Goal: Navigation & Orientation: Find specific page/section

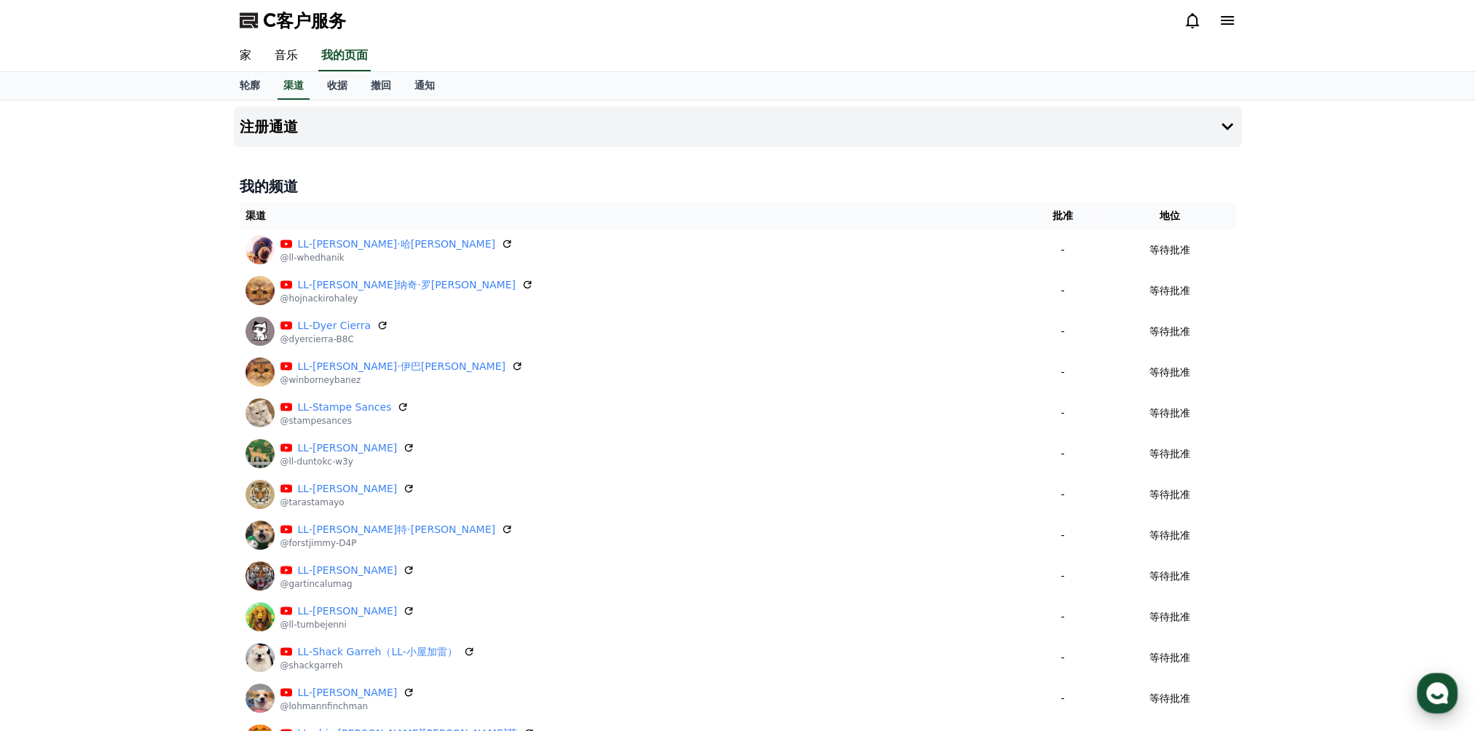
click at [1442, 696] on icon "button" at bounding box center [1437, 693] width 26 height 26
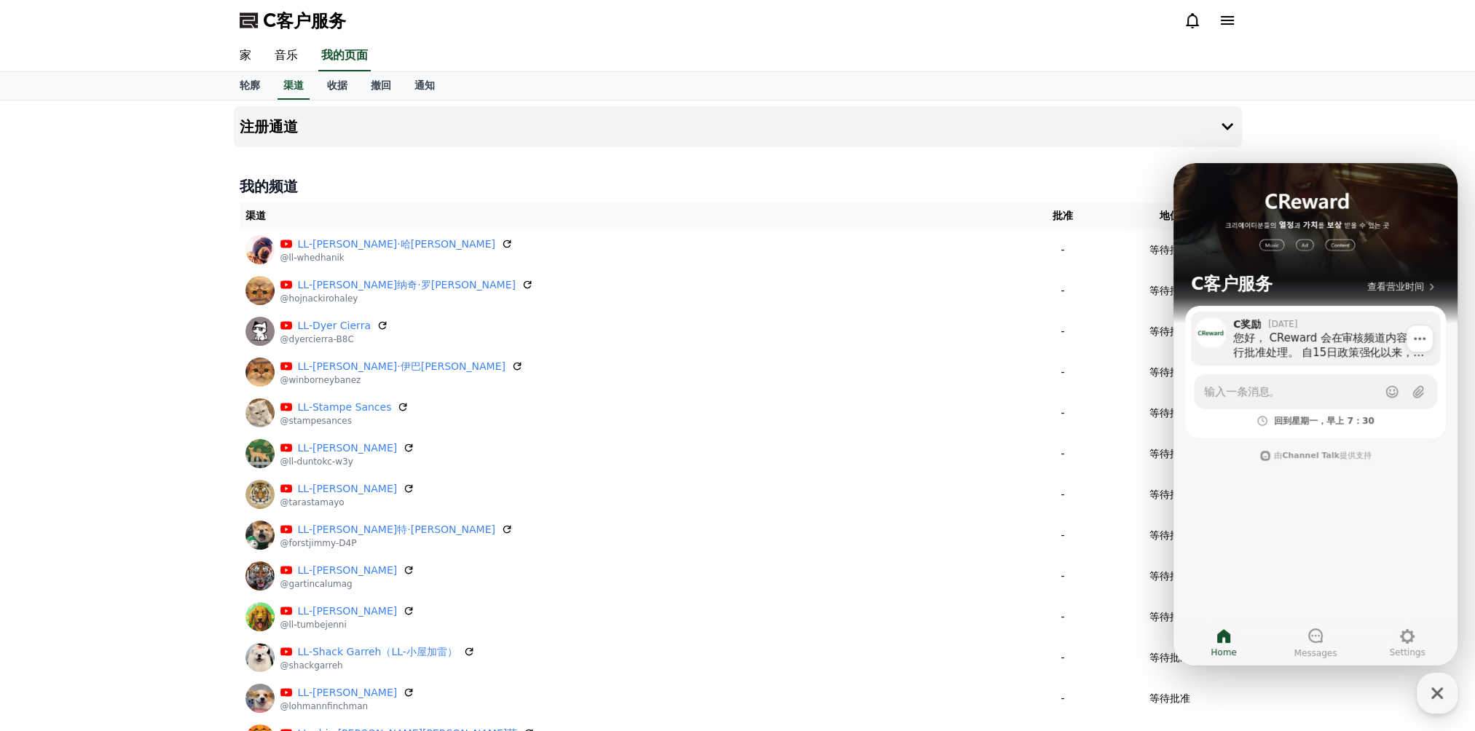
click at [1331, 350] on font "您好， CReward 会在审核频道内容后进行批准处理。 自15日政策强化以来，所有包含版权内容的频道均已被暂缓处理。 目前被暂缓的频道数量已达数千个，从[D…" at bounding box center [1331, 374] width 196 height 86
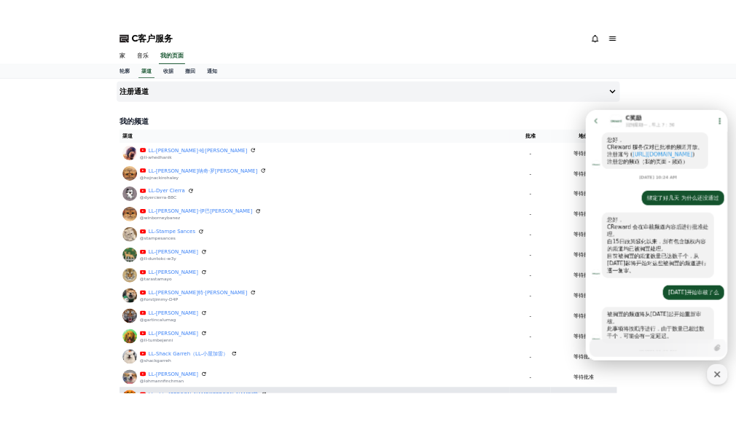
scroll to position [1044, 0]
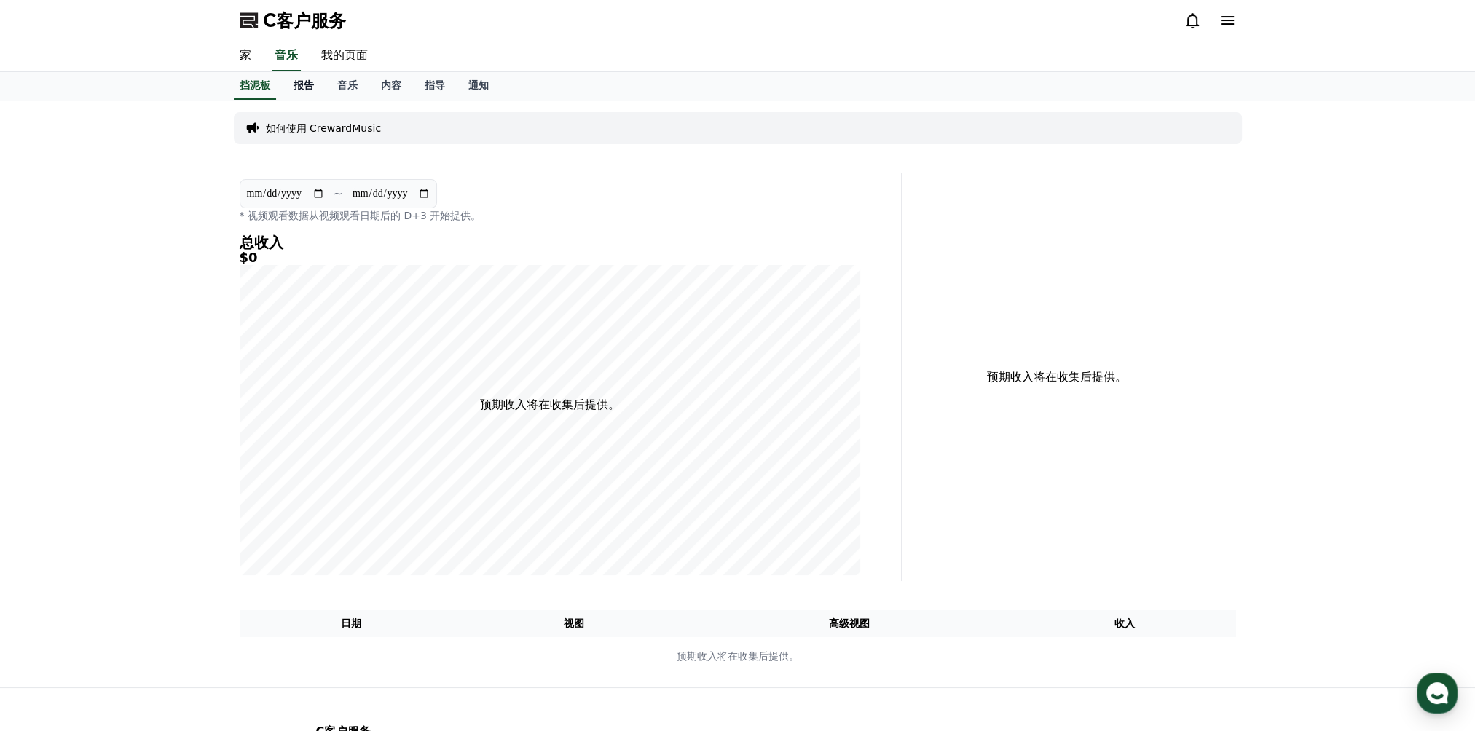
click at [304, 86] on font "报告" at bounding box center [304, 85] width 20 height 12
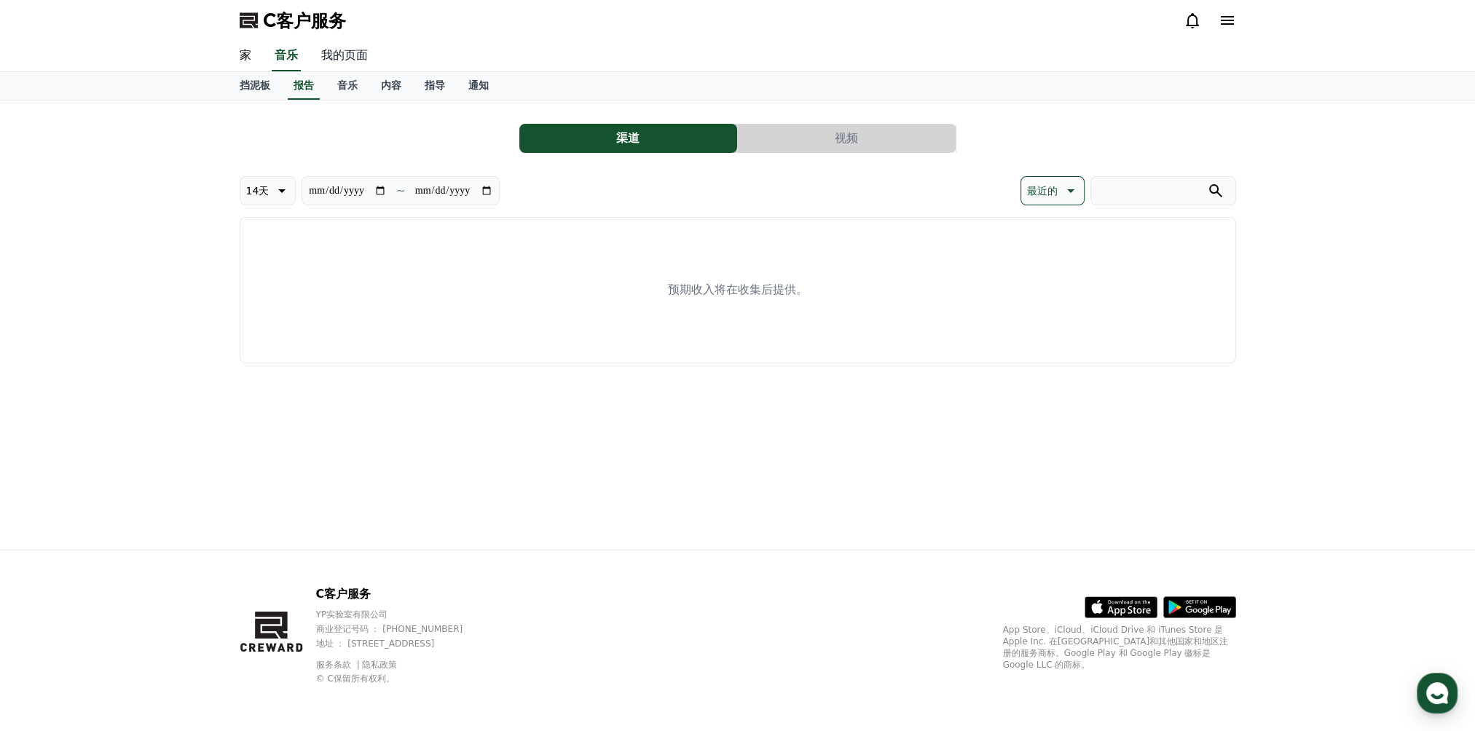
click at [346, 58] on link "我的页面" at bounding box center [345, 56] width 70 height 31
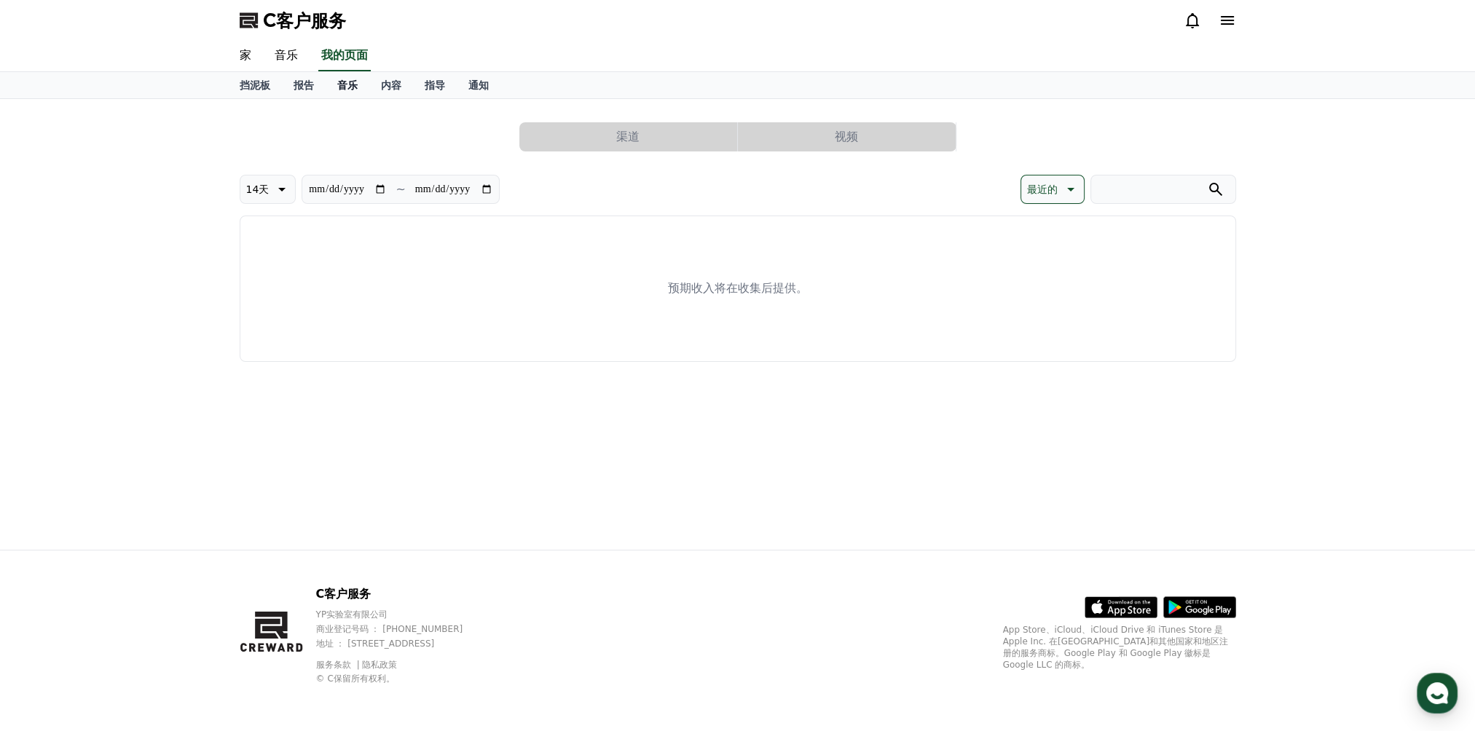
select select "**********"
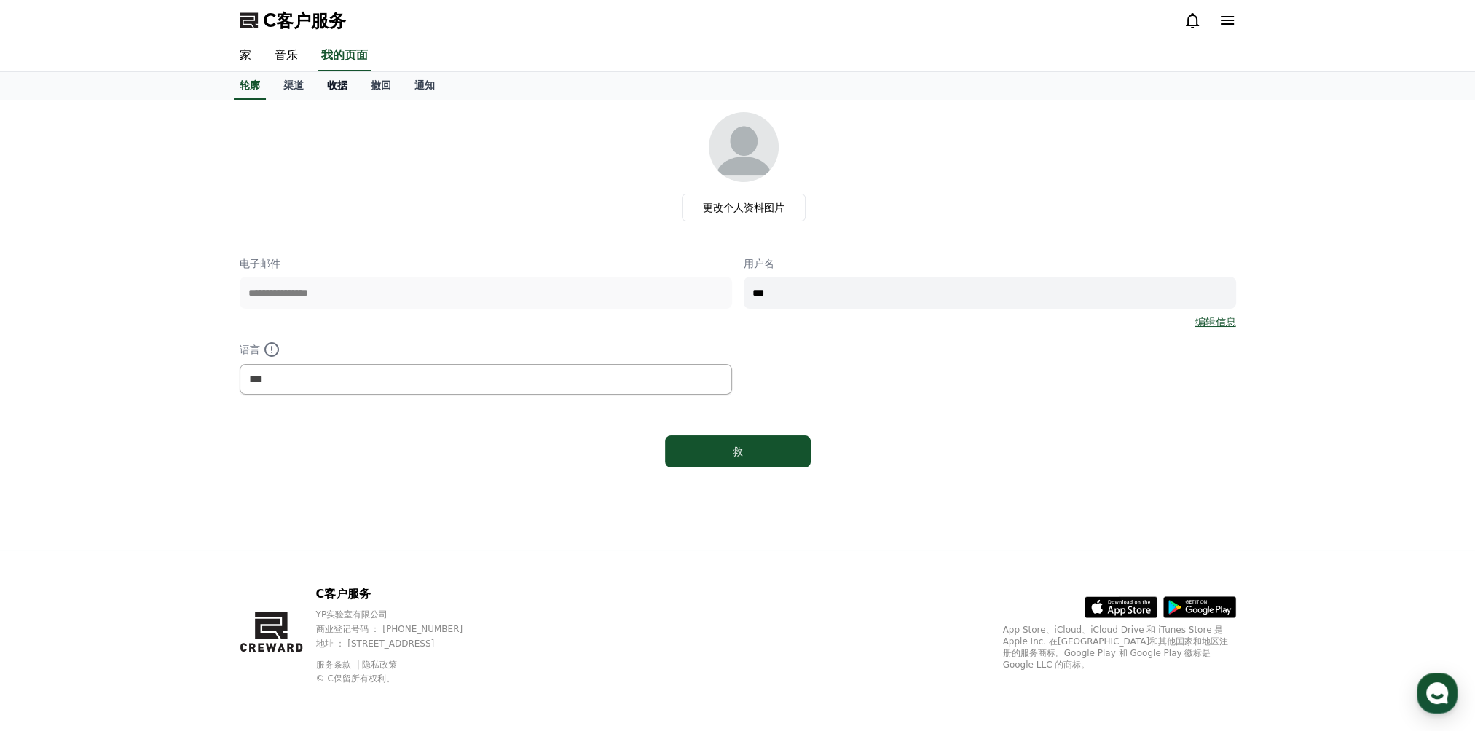
click at [338, 87] on font "收据" at bounding box center [337, 85] width 20 height 12
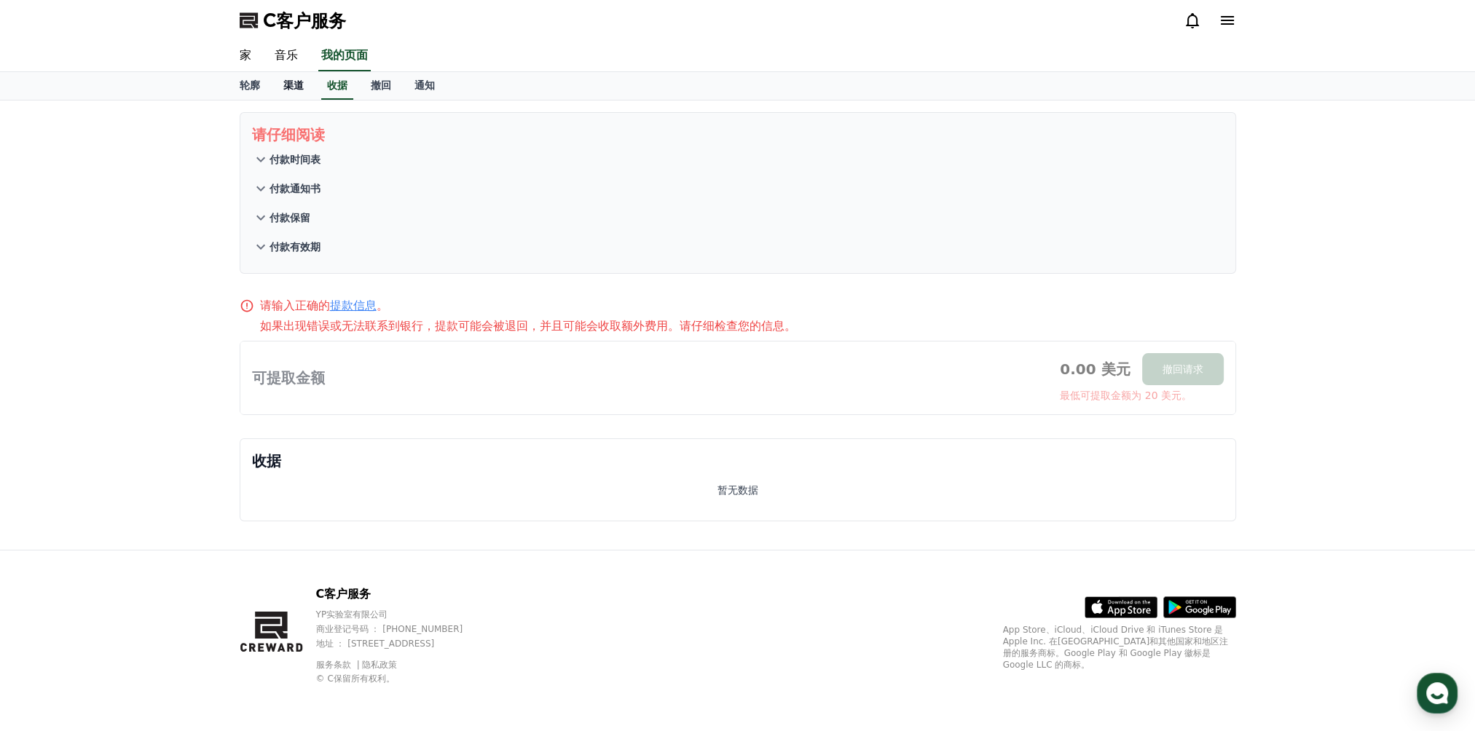
click at [298, 88] on font "渠道" at bounding box center [293, 85] width 20 height 12
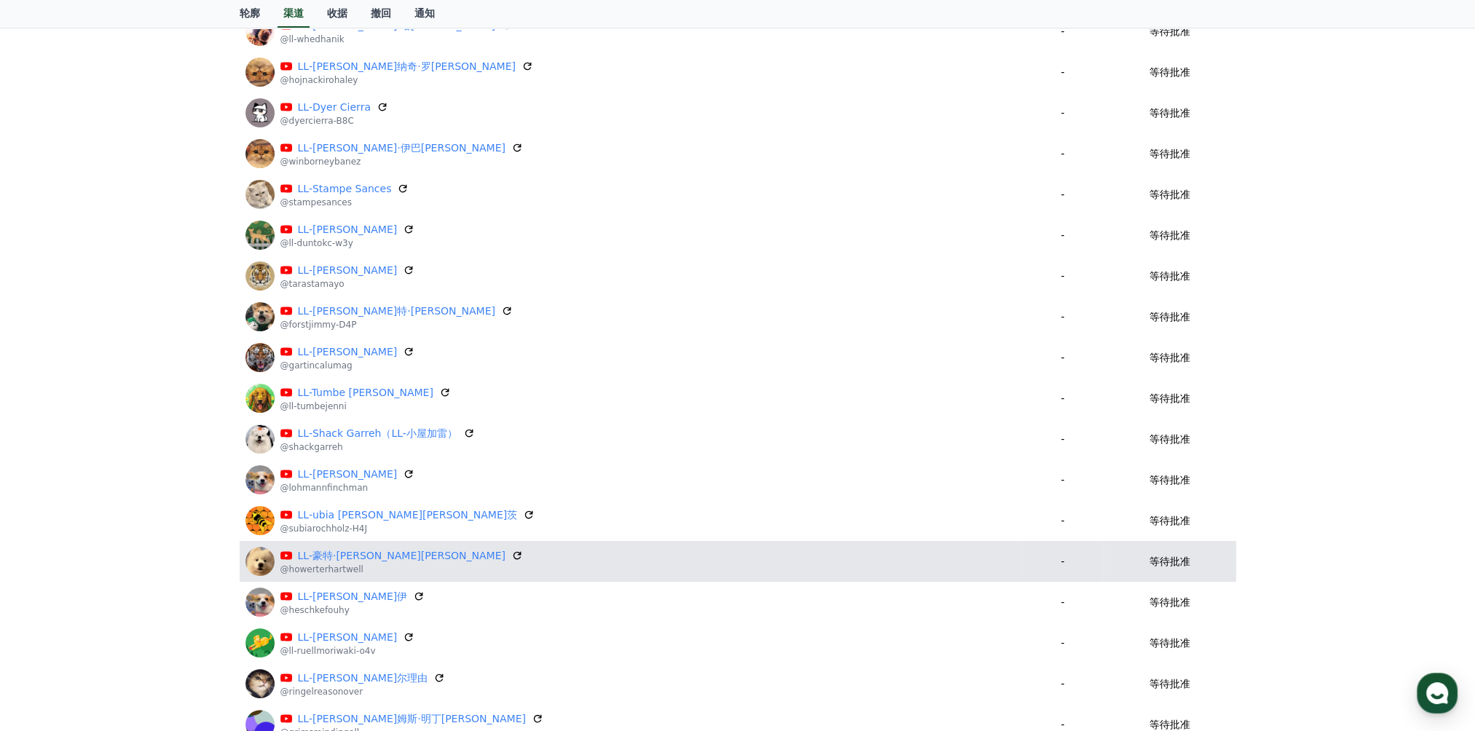
scroll to position [465, 0]
